Goal: Information Seeking & Learning: Learn about a topic

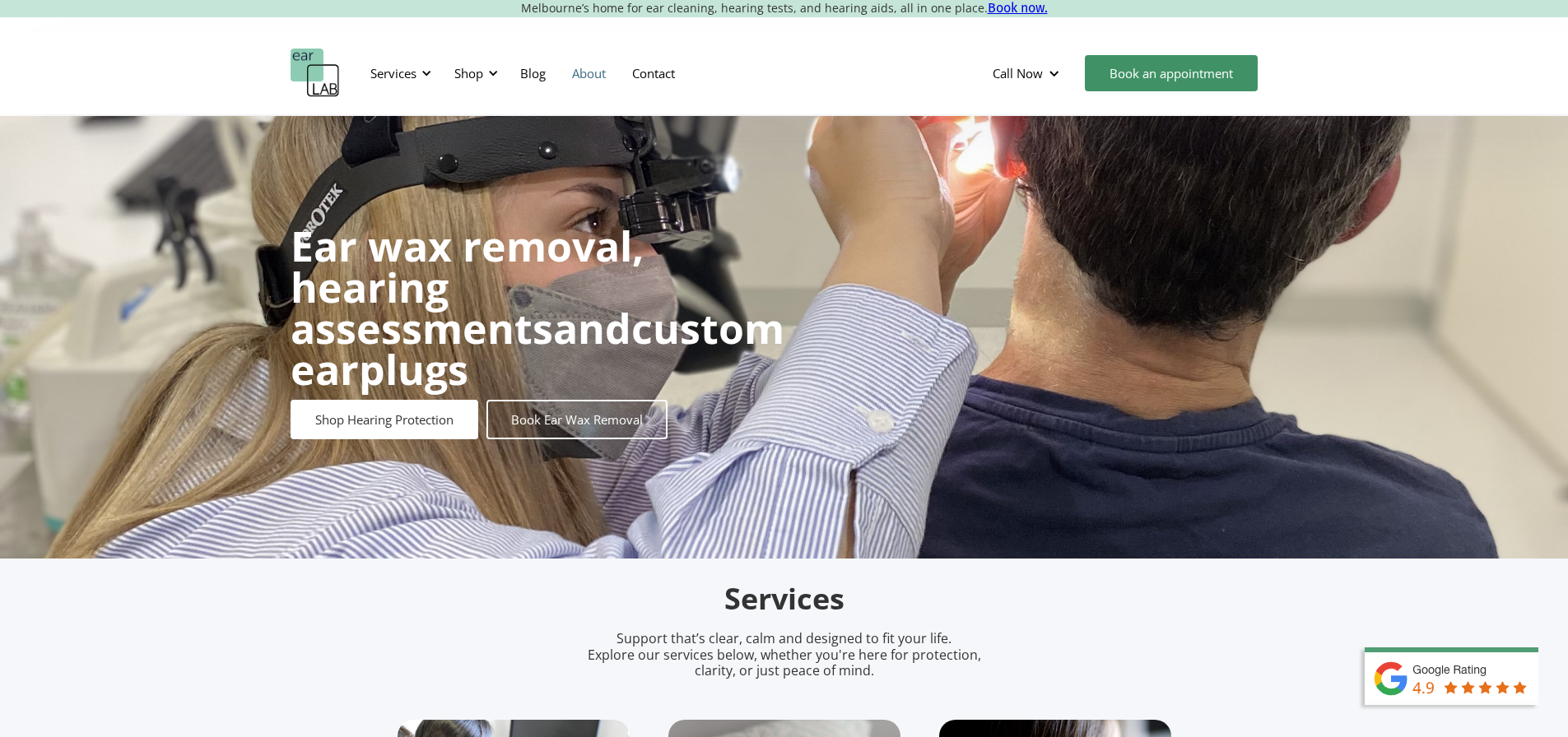
click at [578, 77] on link "About" at bounding box center [588, 73] width 60 height 48
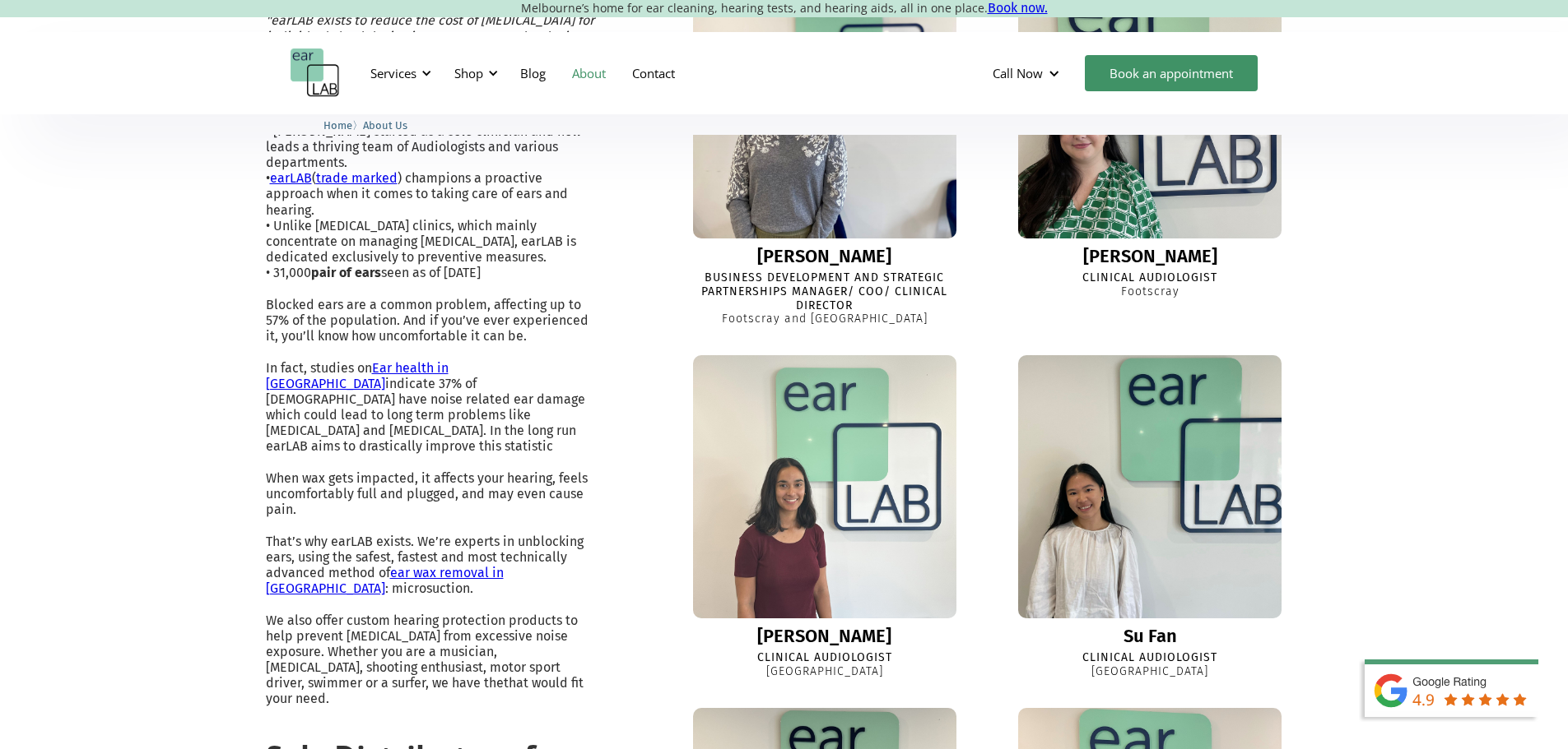
scroll to position [576, 0]
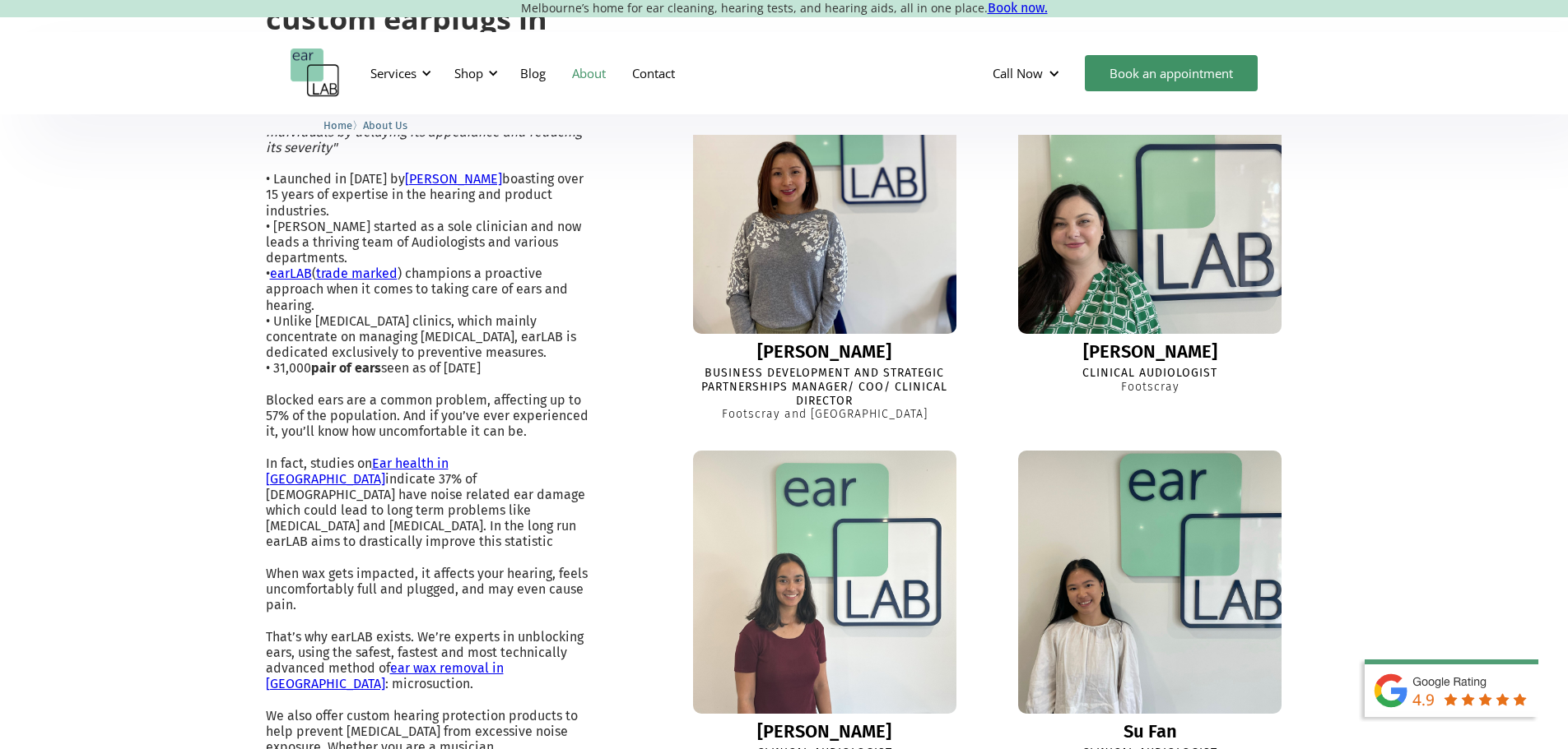
click at [1047, 289] on img at bounding box center [1150, 202] width 290 height 290
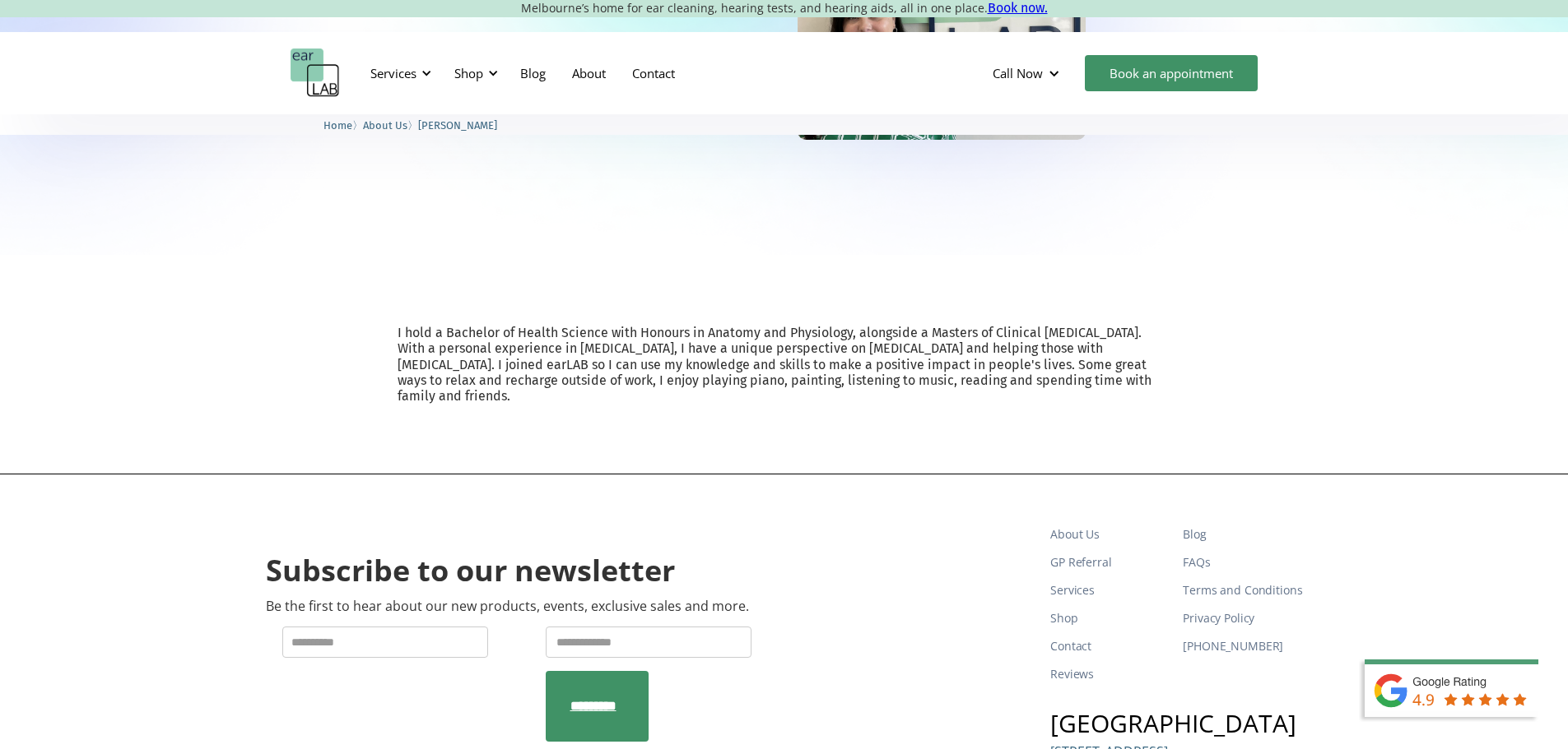
scroll to position [329, 0]
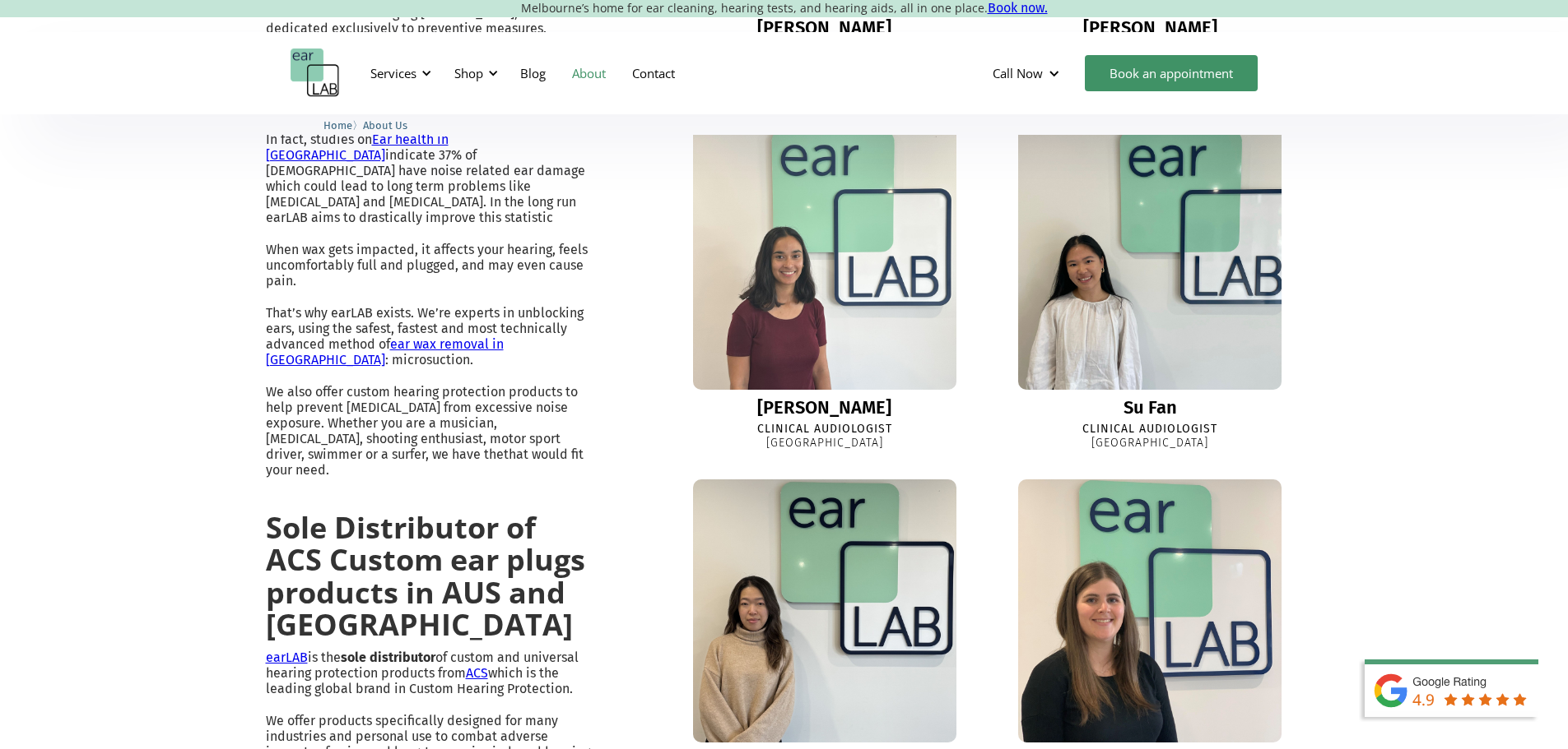
scroll to position [909, 0]
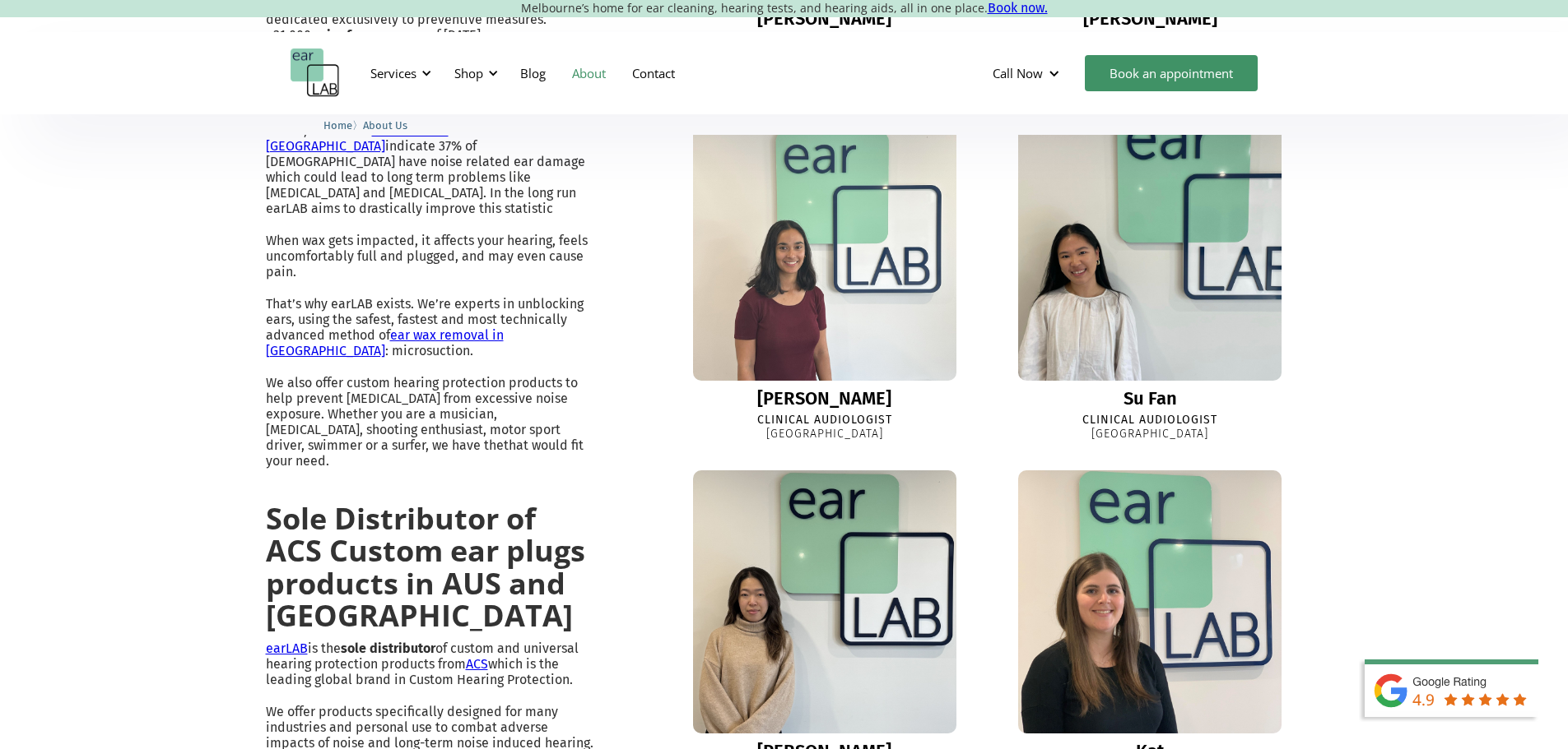
click at [1048, 318] on img at bounding box center [1150, 248] width 290 height 290
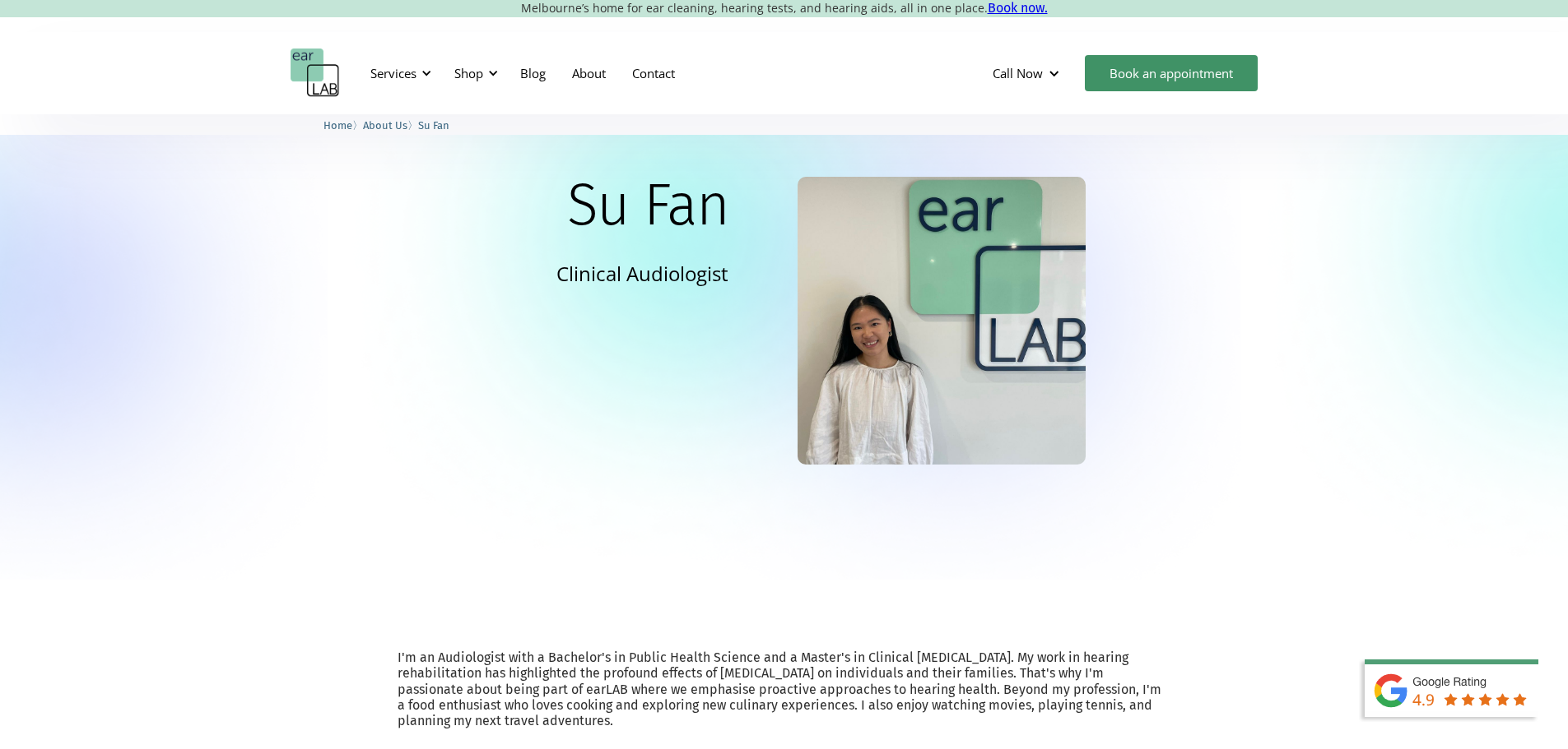
scroll to position [164, 0]
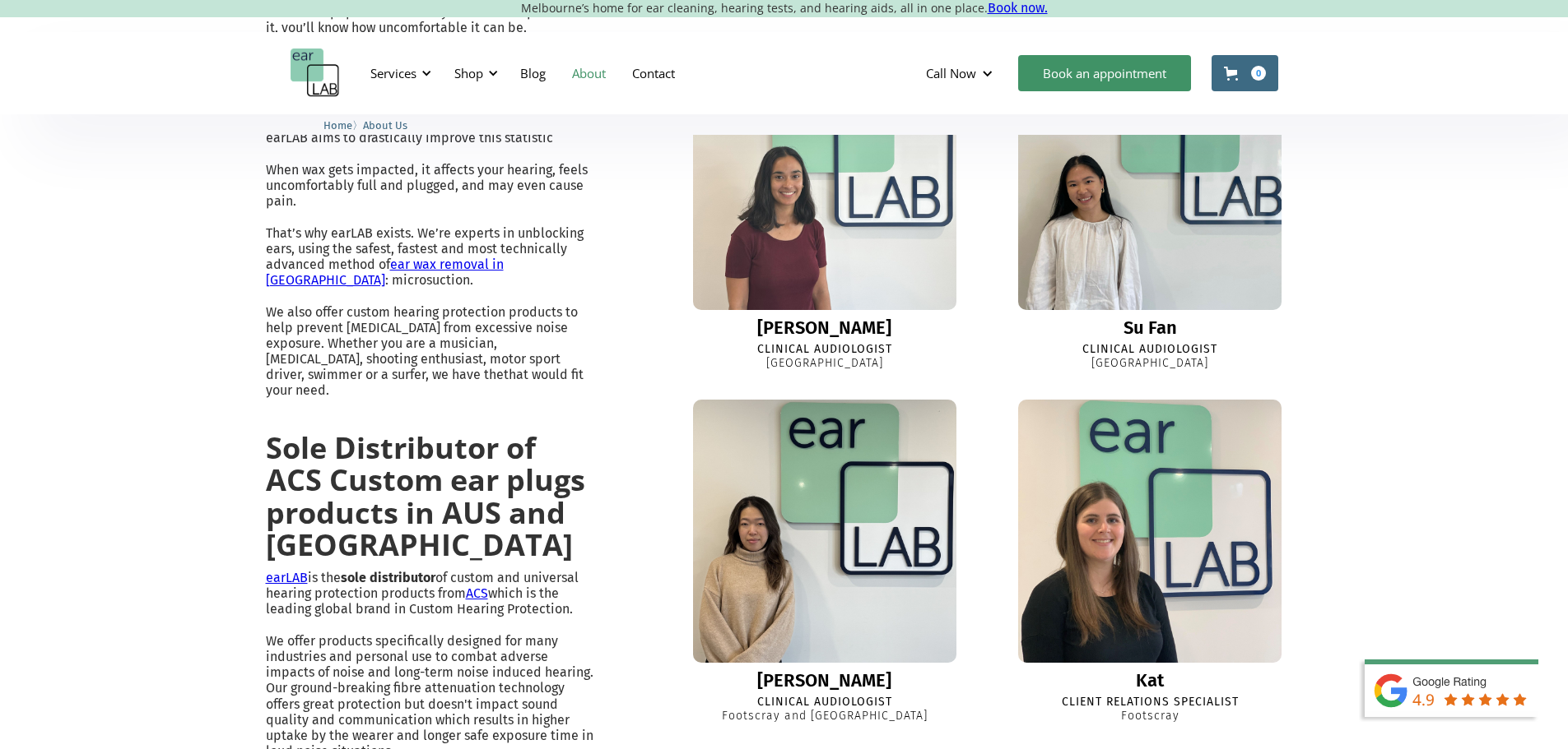
click at [920, 323] on img at bounding box center [824, 178] width 290 height 290
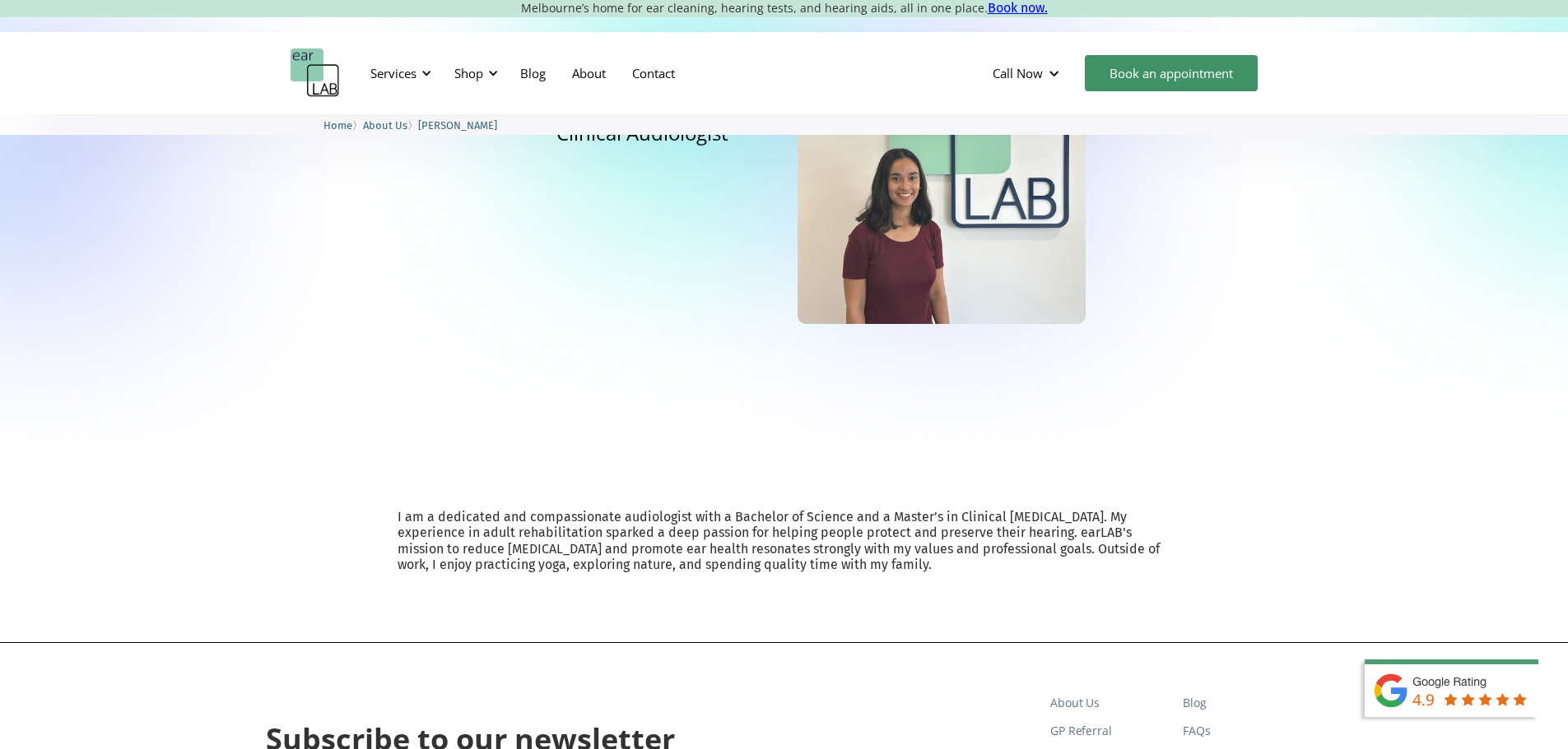
scroll to position [247, 0]
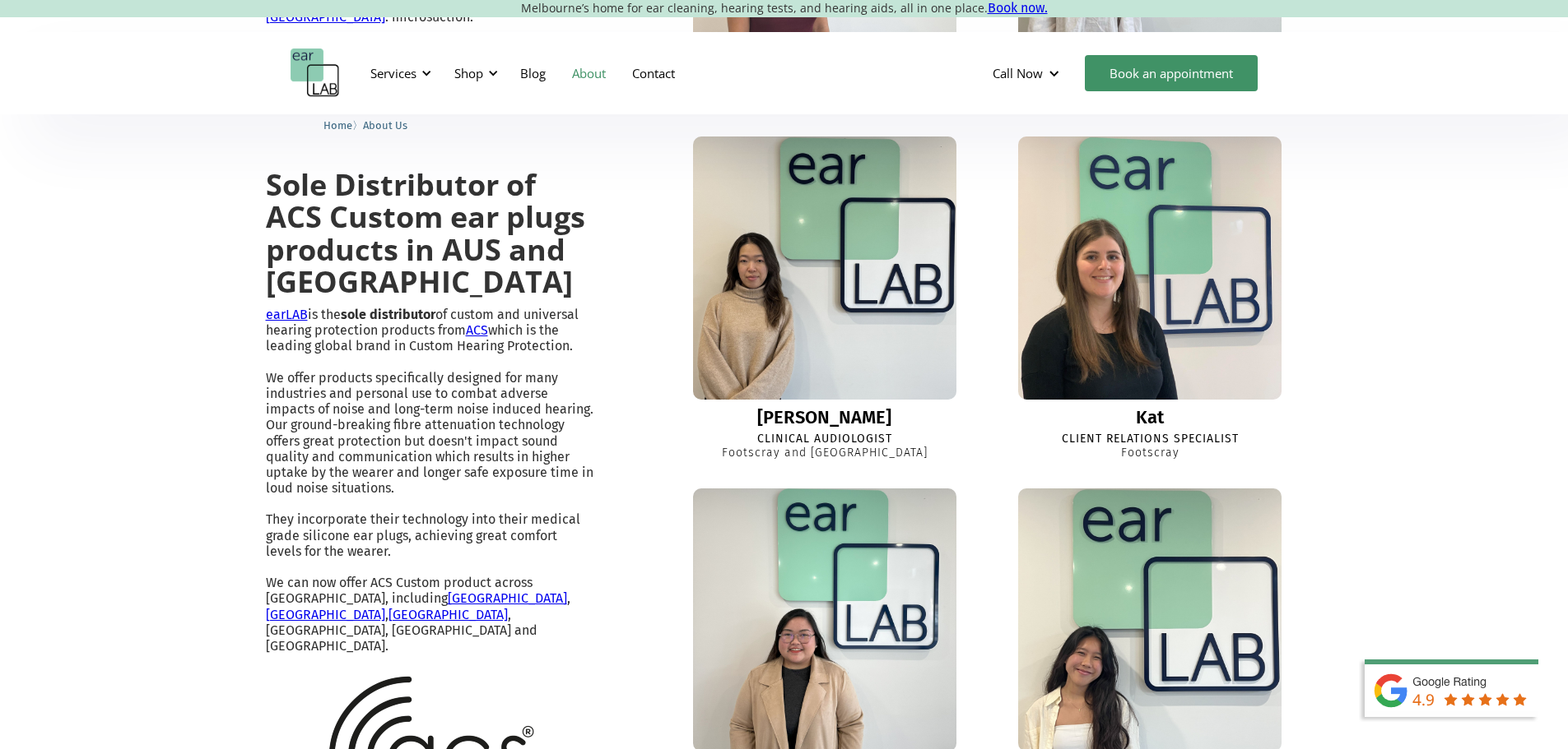
scroll to position [1243, 0]
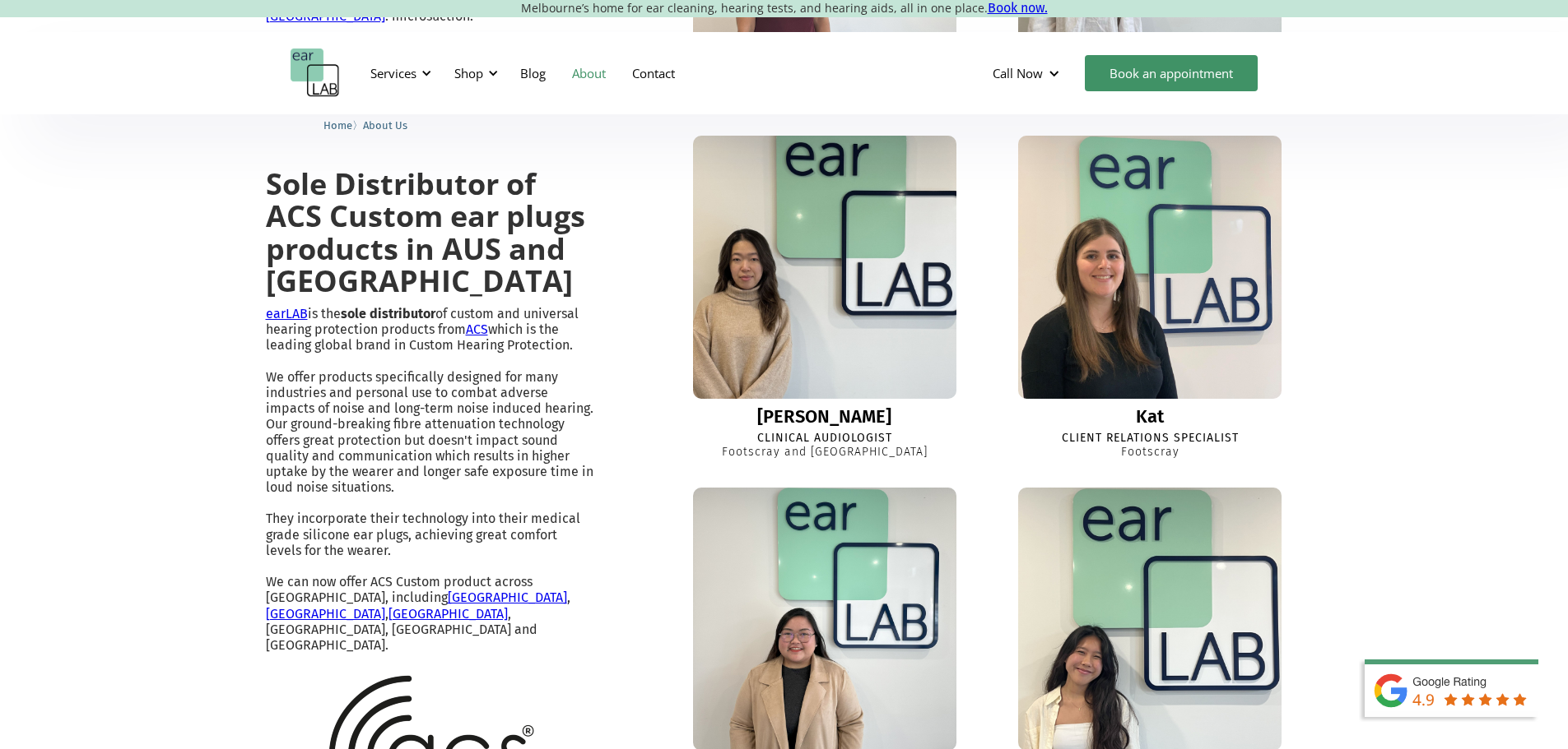
click at [793, 326] on img at bounding box center [824, 267] width 290 height 290
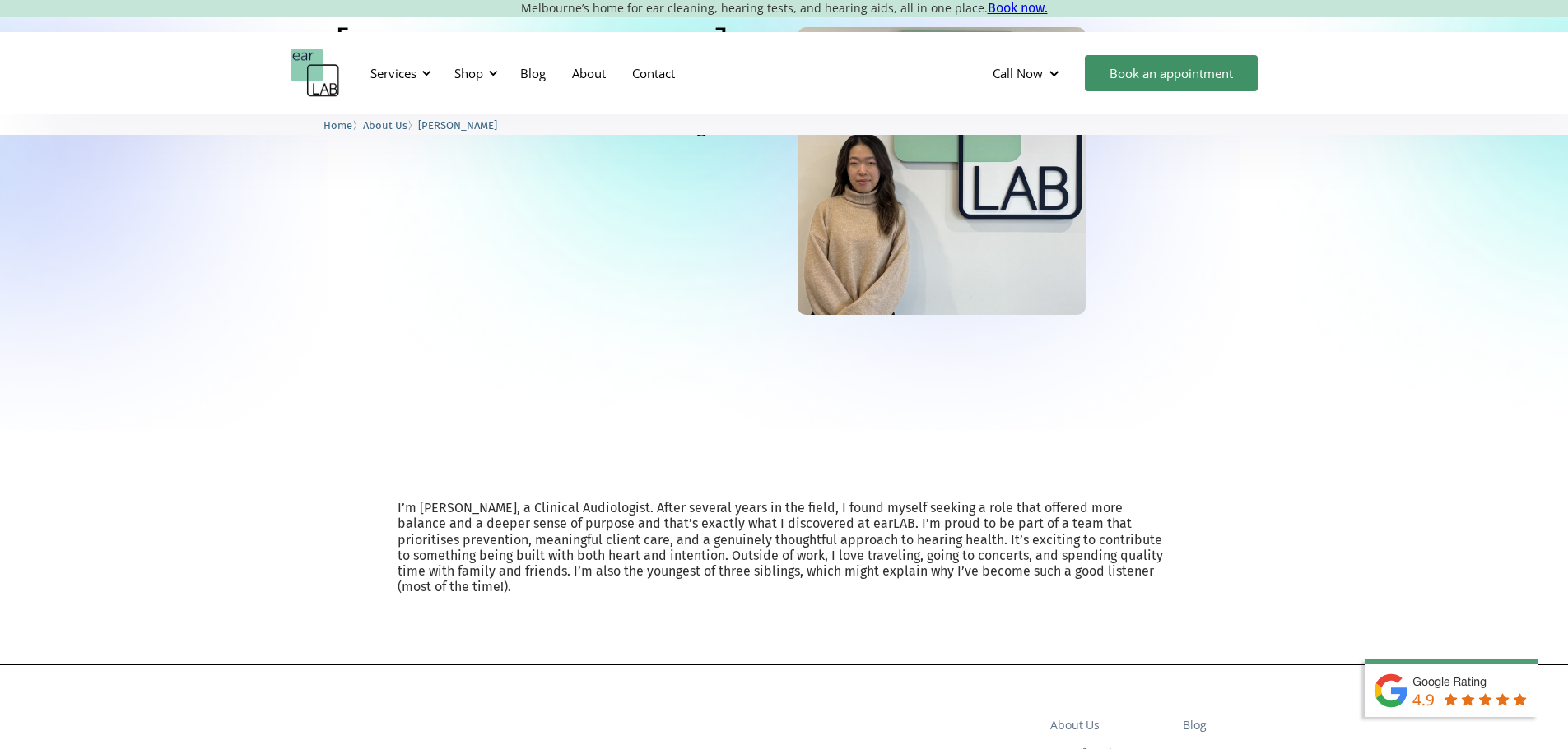
scroll to position [164, 0]
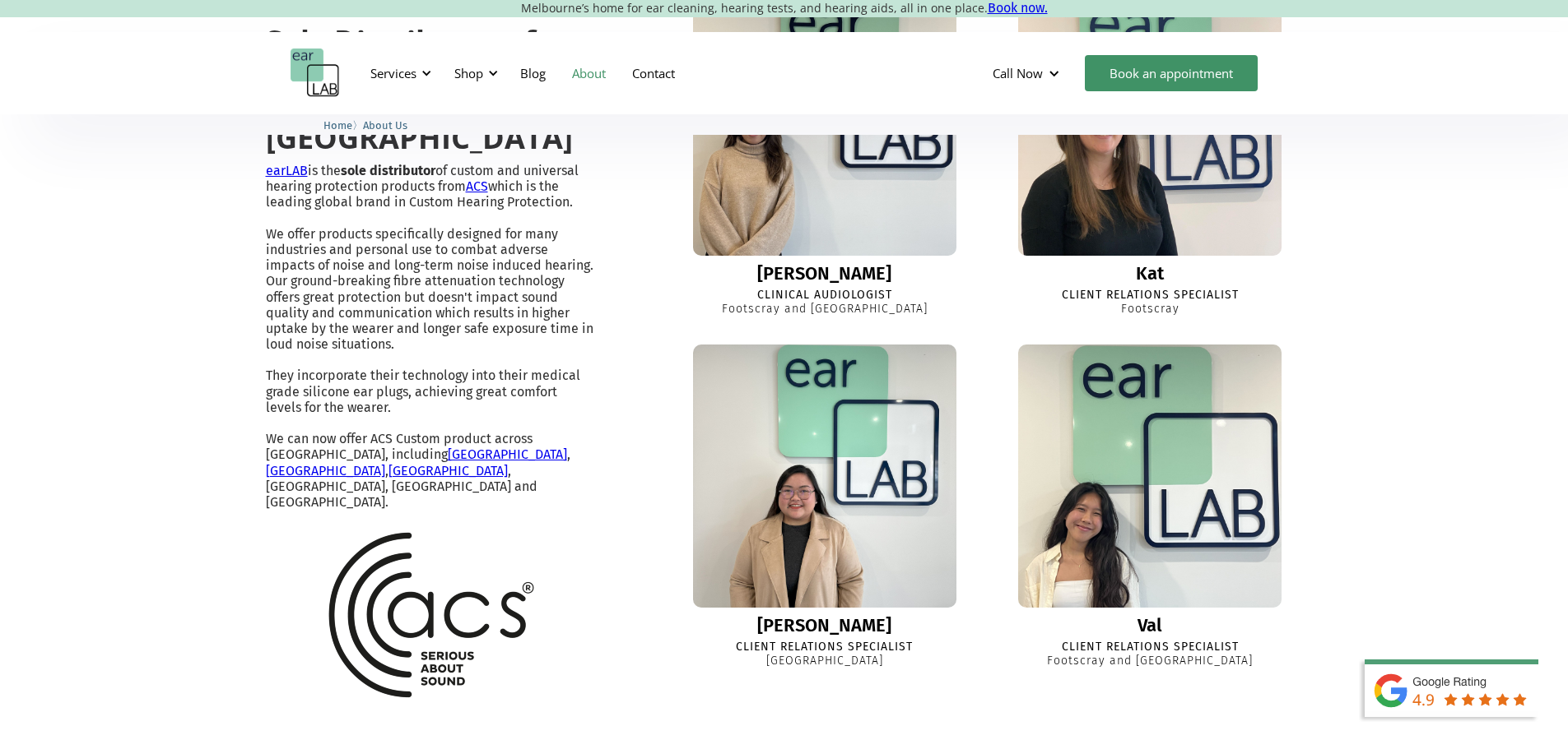
scroll to position [1599, 0]
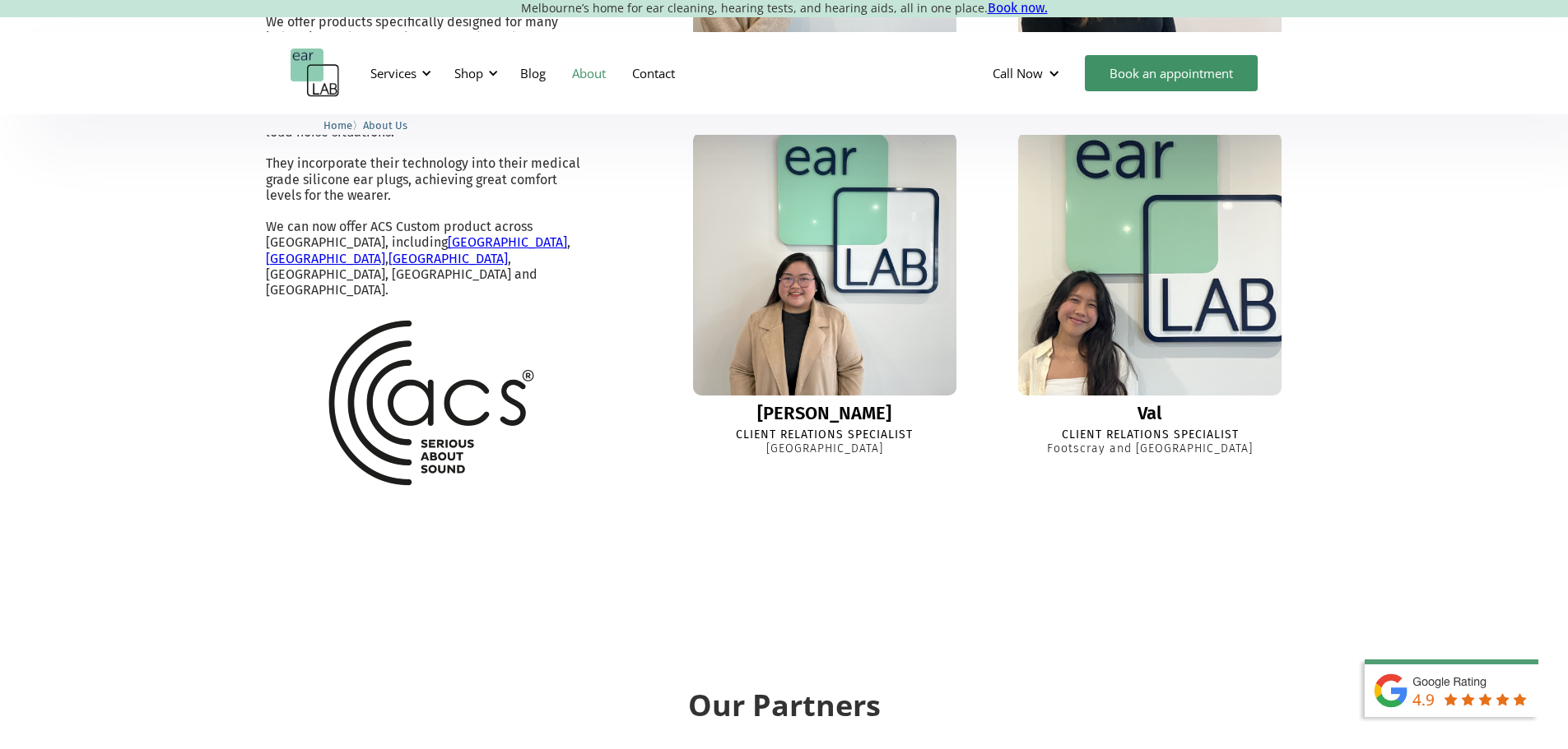
click at [1088, 209] on img at bounding box center [1150, 263] width 288 height 288
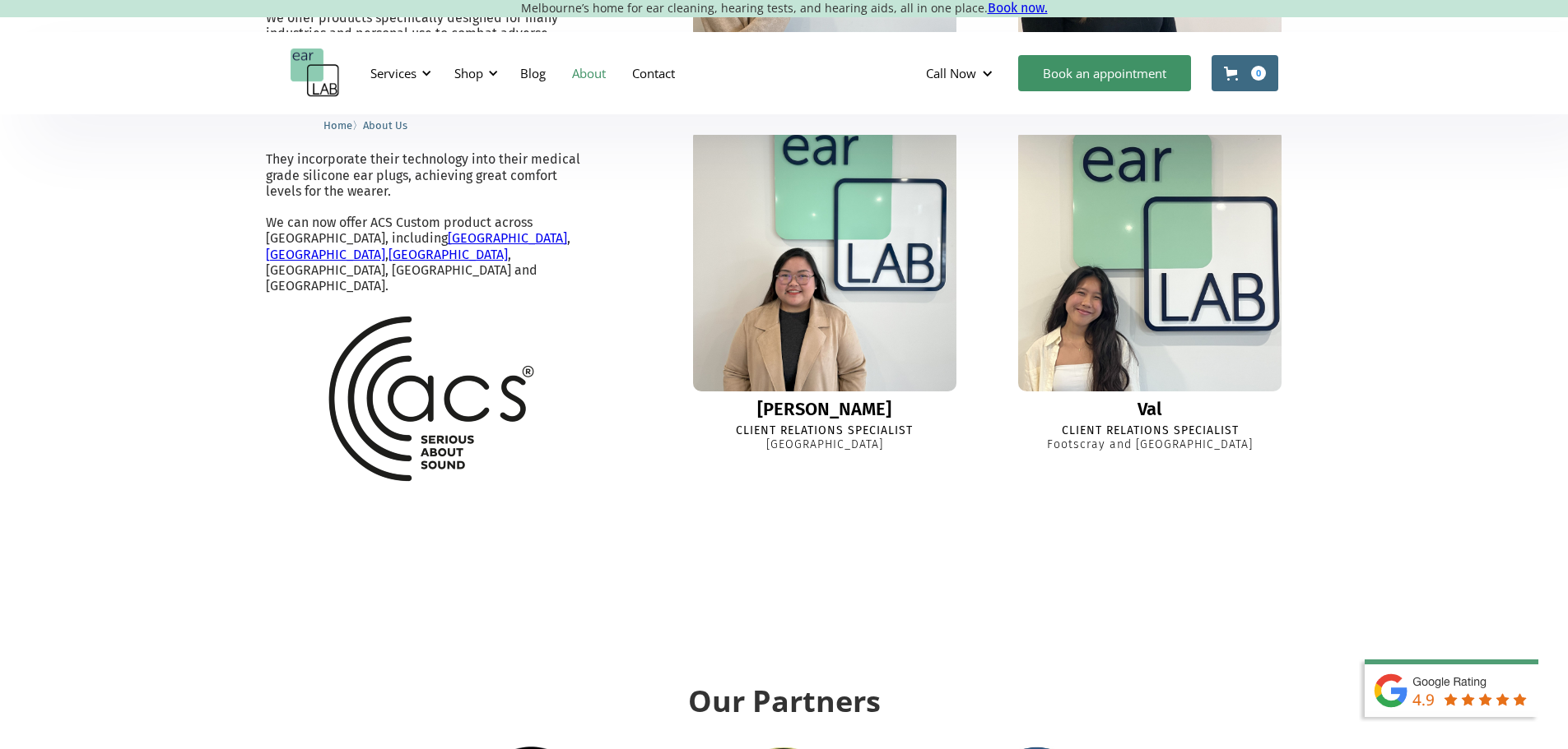
click at [812, 381] on img at bounding box center [824, 260] width 281 height 281
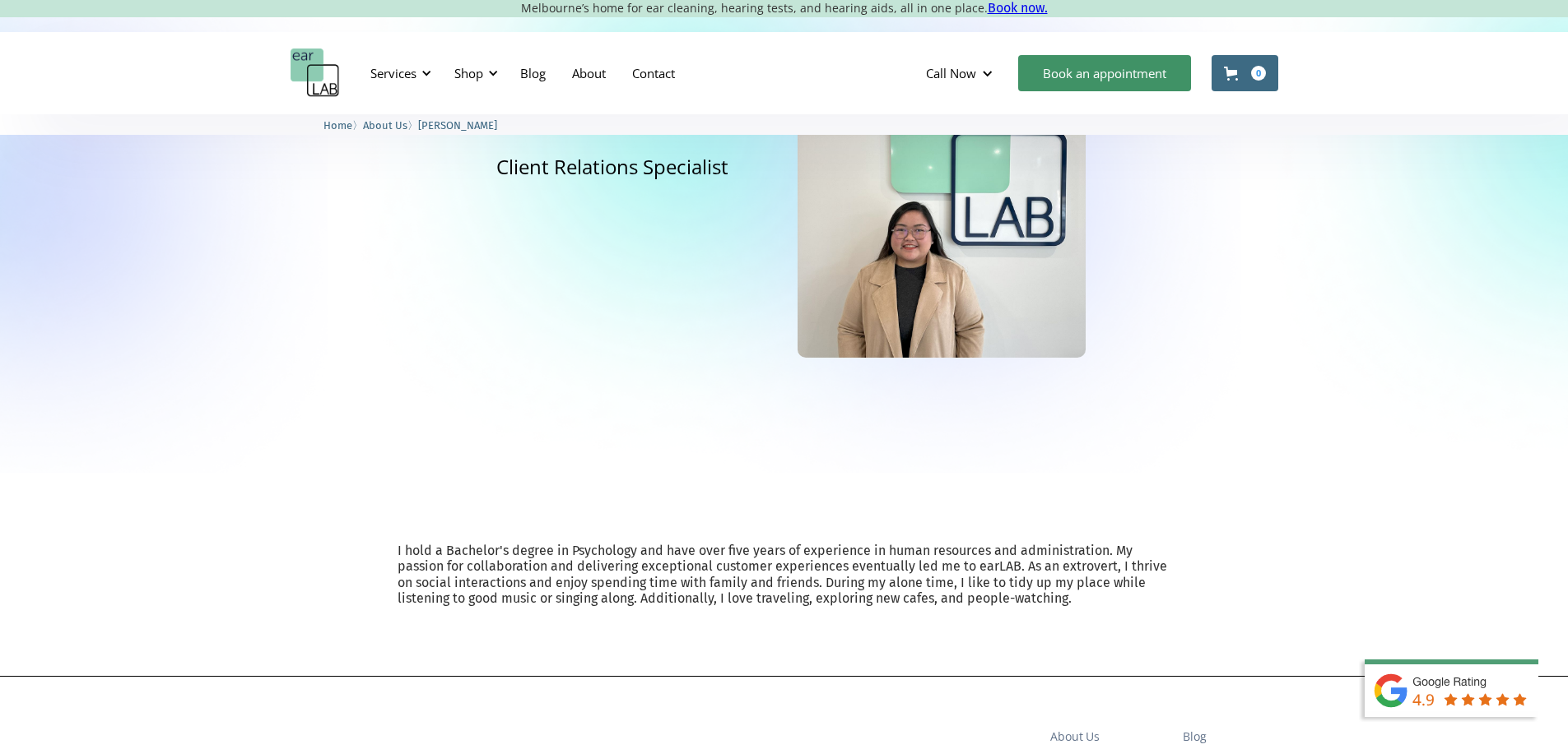
scroll to position [164, 0]
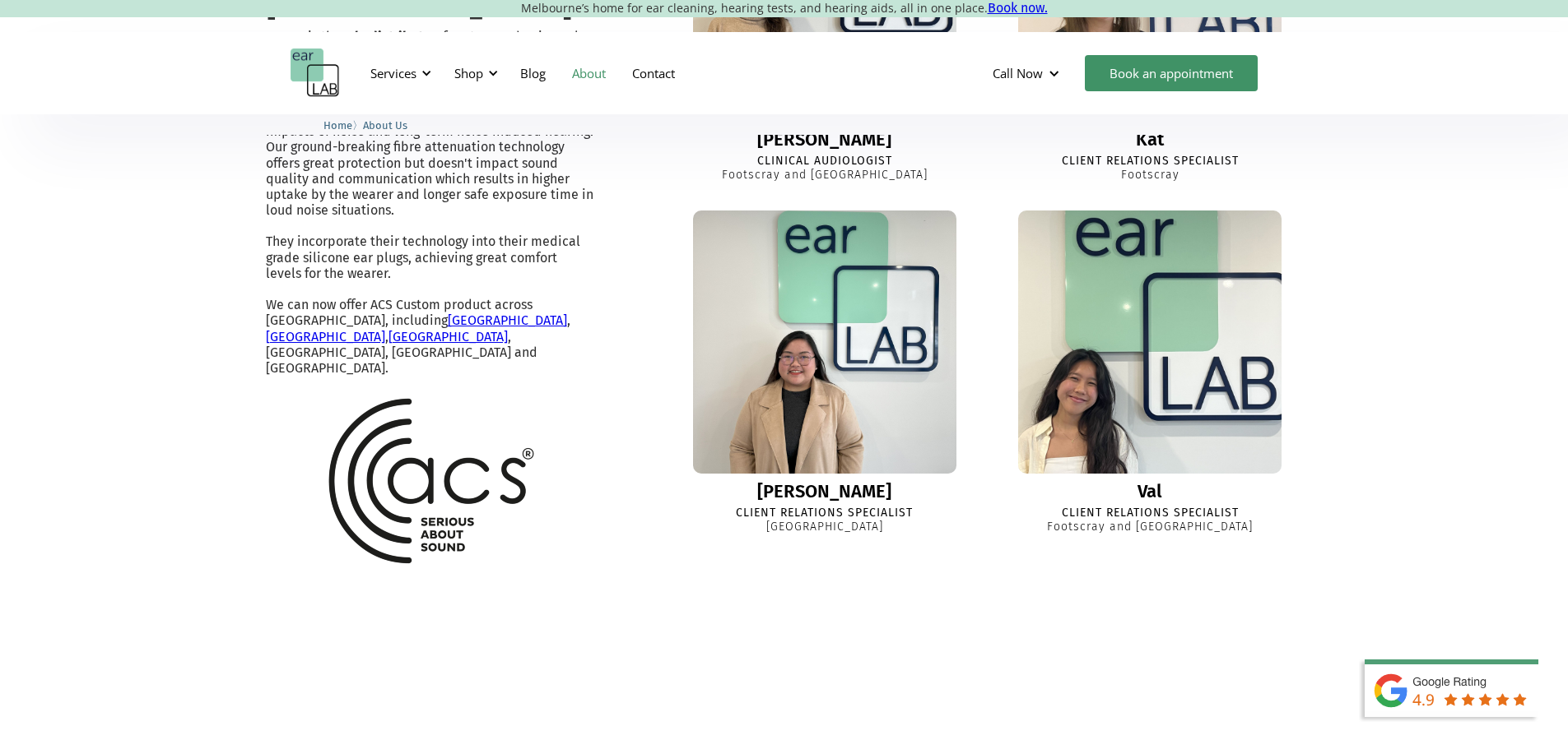
scroll to position [1443, 0]
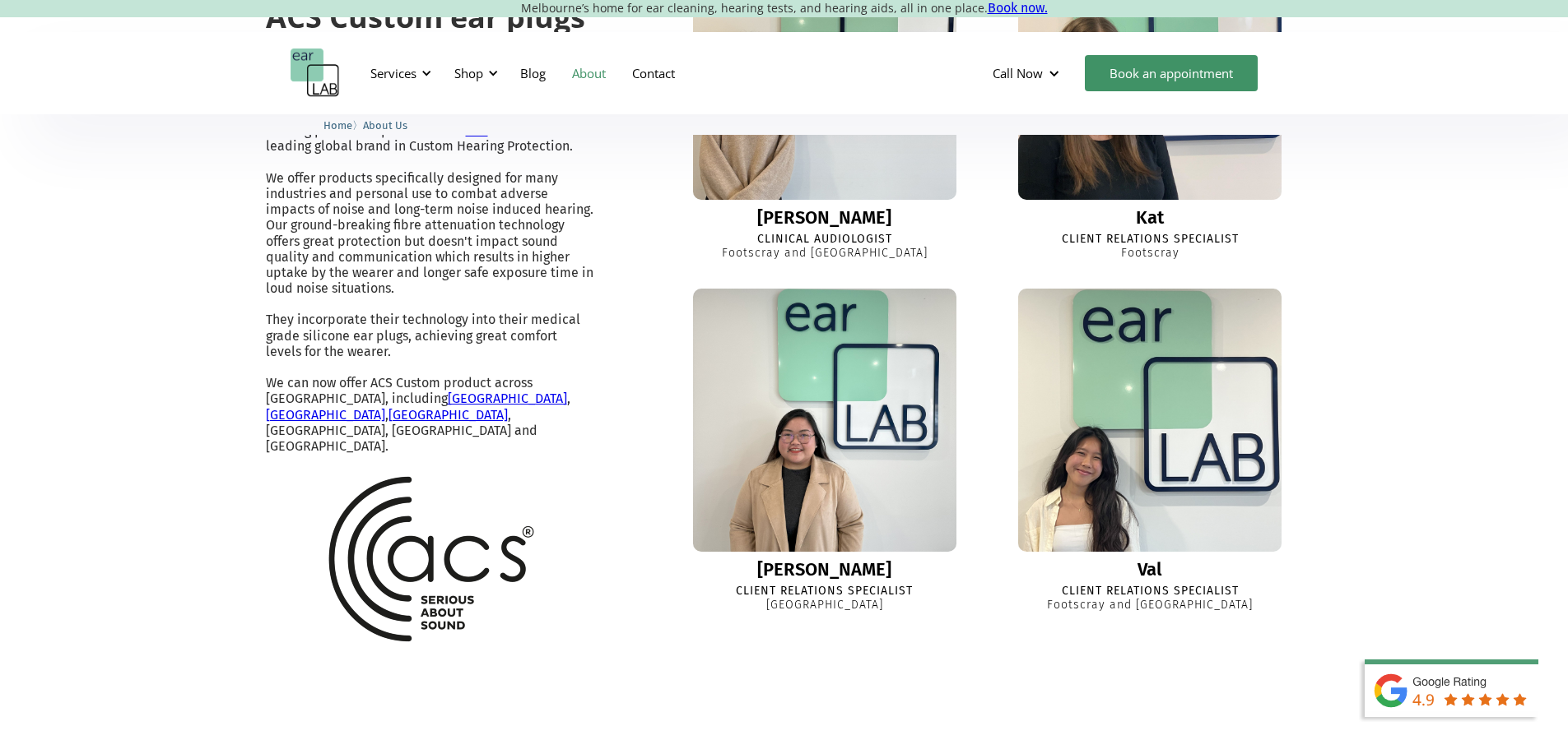
click at [1113, 213] on img at bounding box center [1150, 68] width 290 height 290
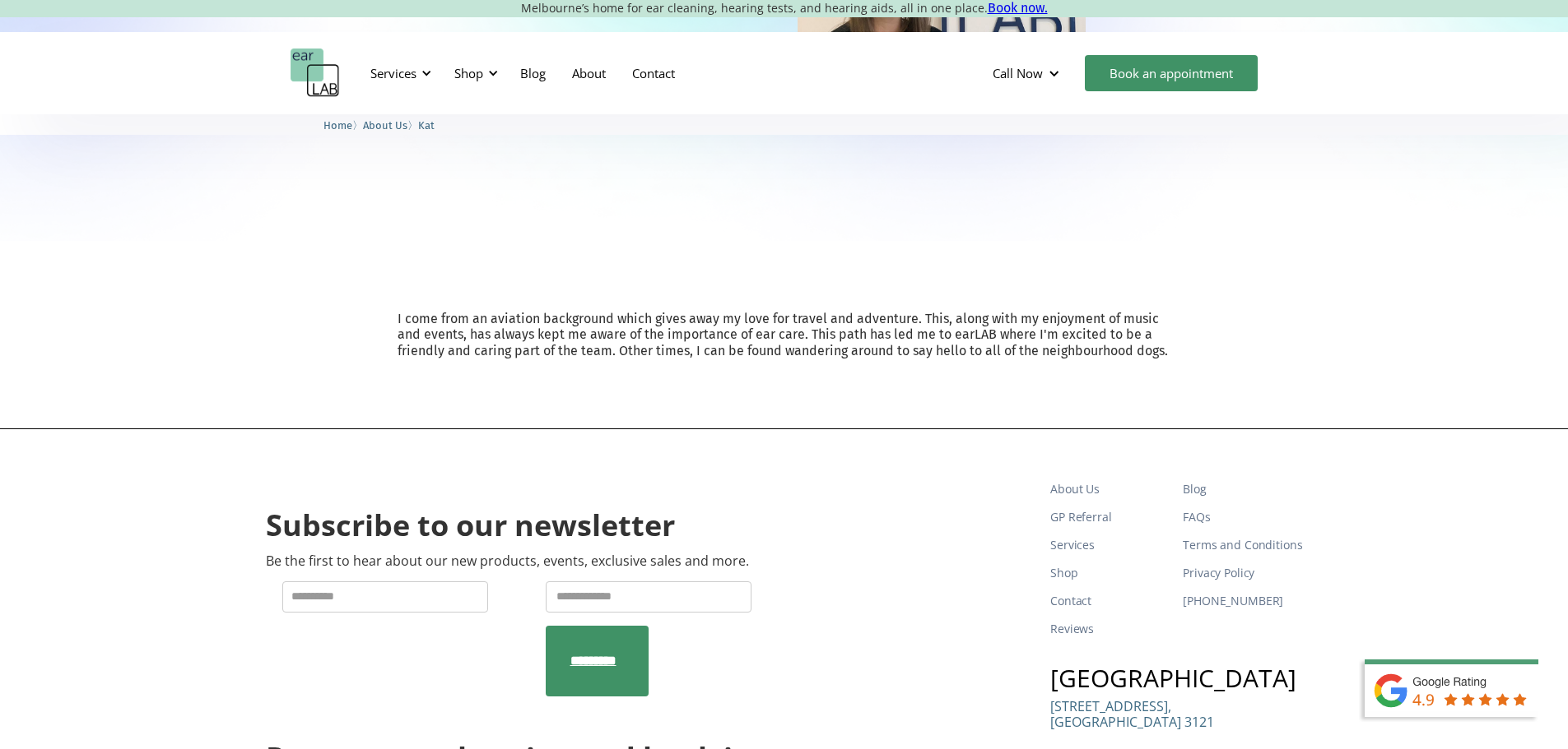
scroll to position [411, 0]
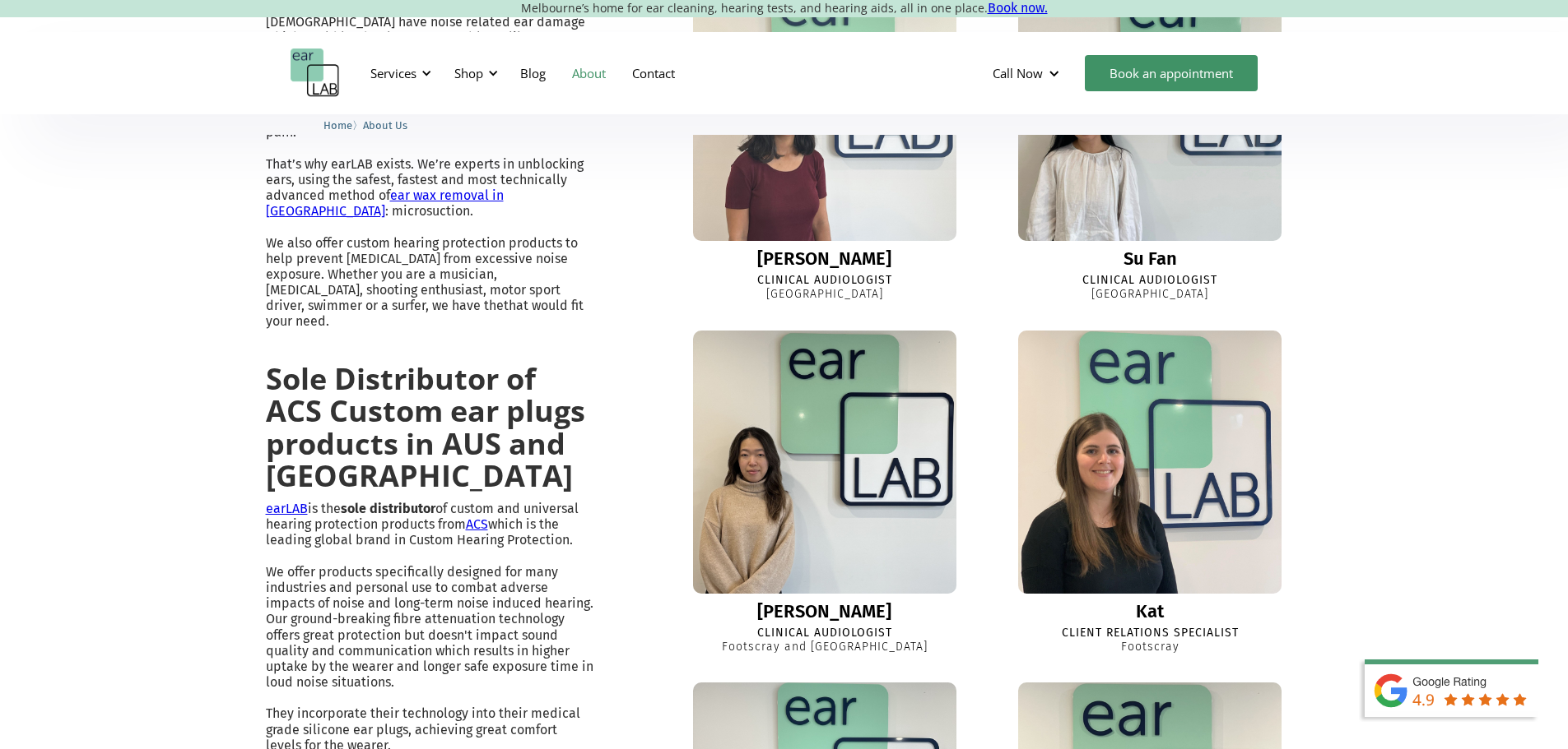
scroll to position [1062, 0]
